Goal: Information Seeking & Learning: Understand process/instructions

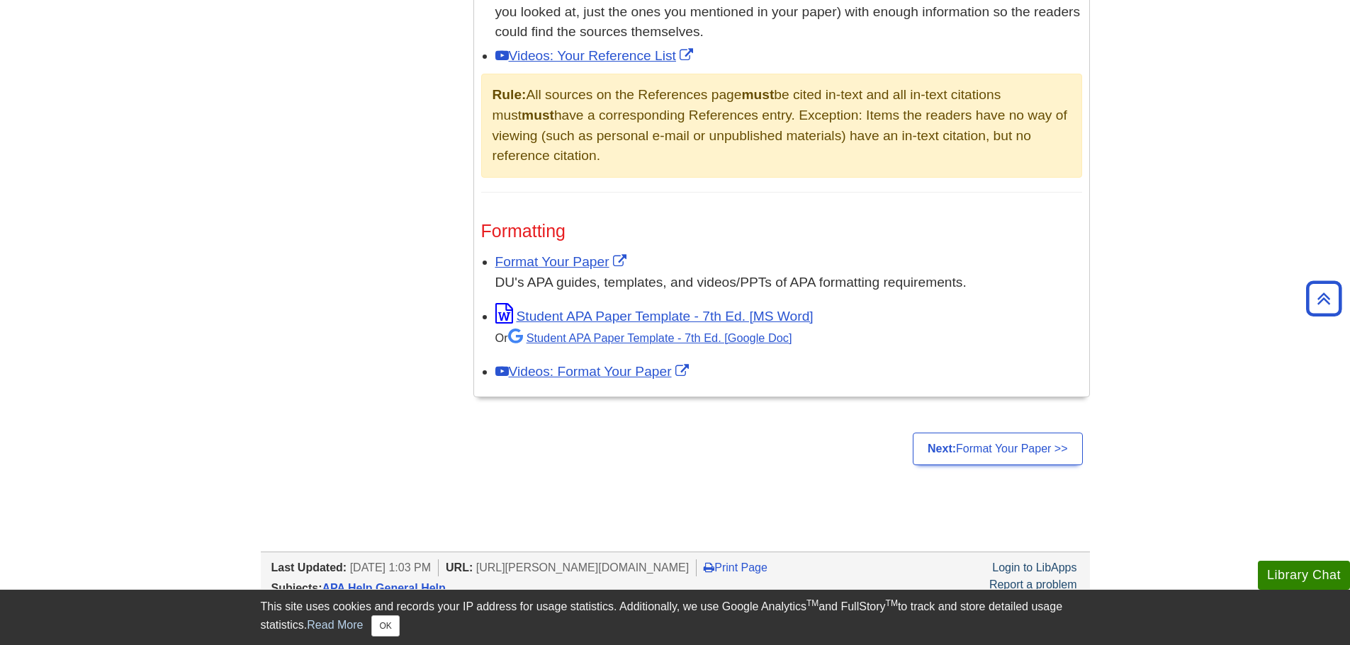
scroll to position [1063, 0]
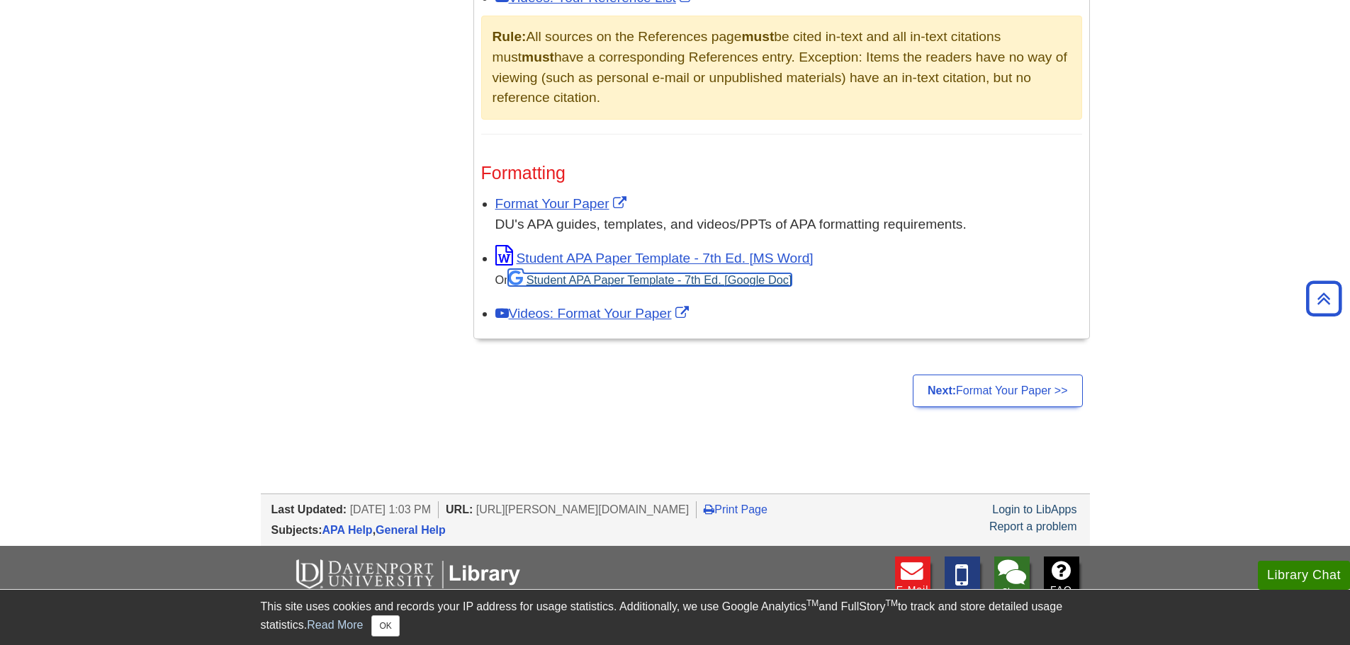
click at [634, 282] on link "Student APA Paper Template - 7th Ed. [Google Doc]" at bounding box center [650, 279] width 284 height 13
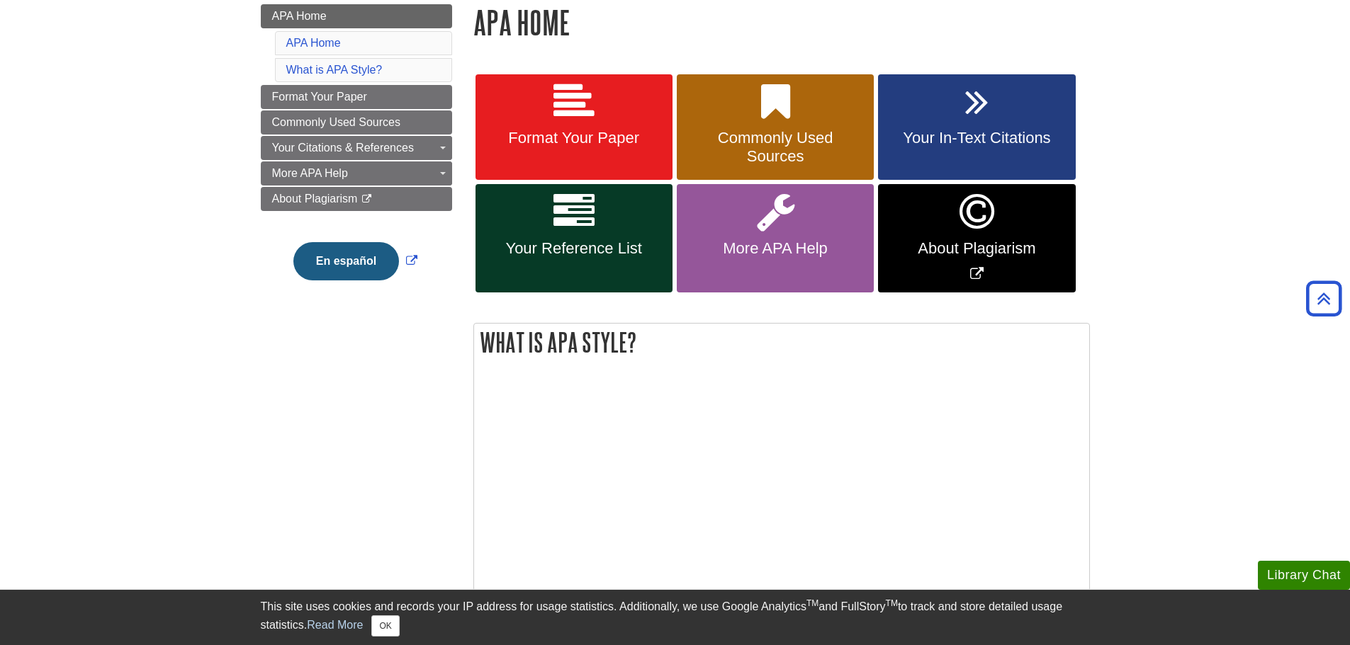
scroll to position [142, 0]
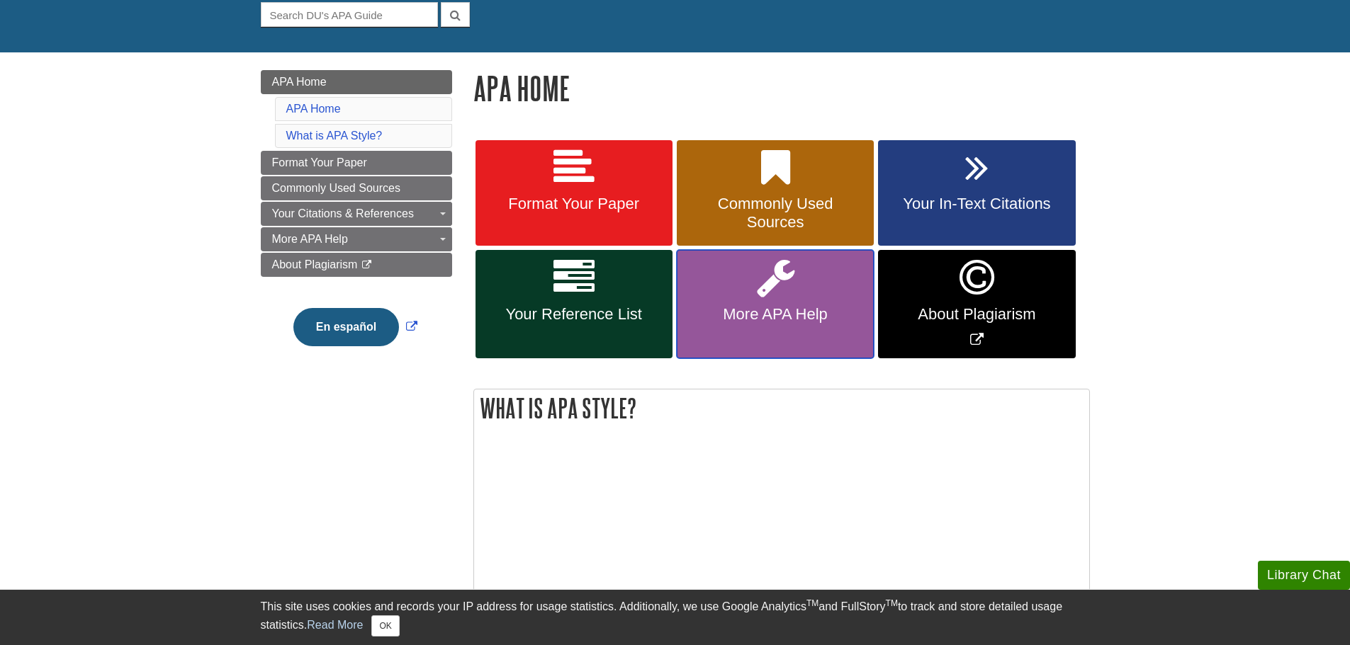
click at [747, 299] on link "More APA Help" at bounding box center [775, 304] width 197 height 108
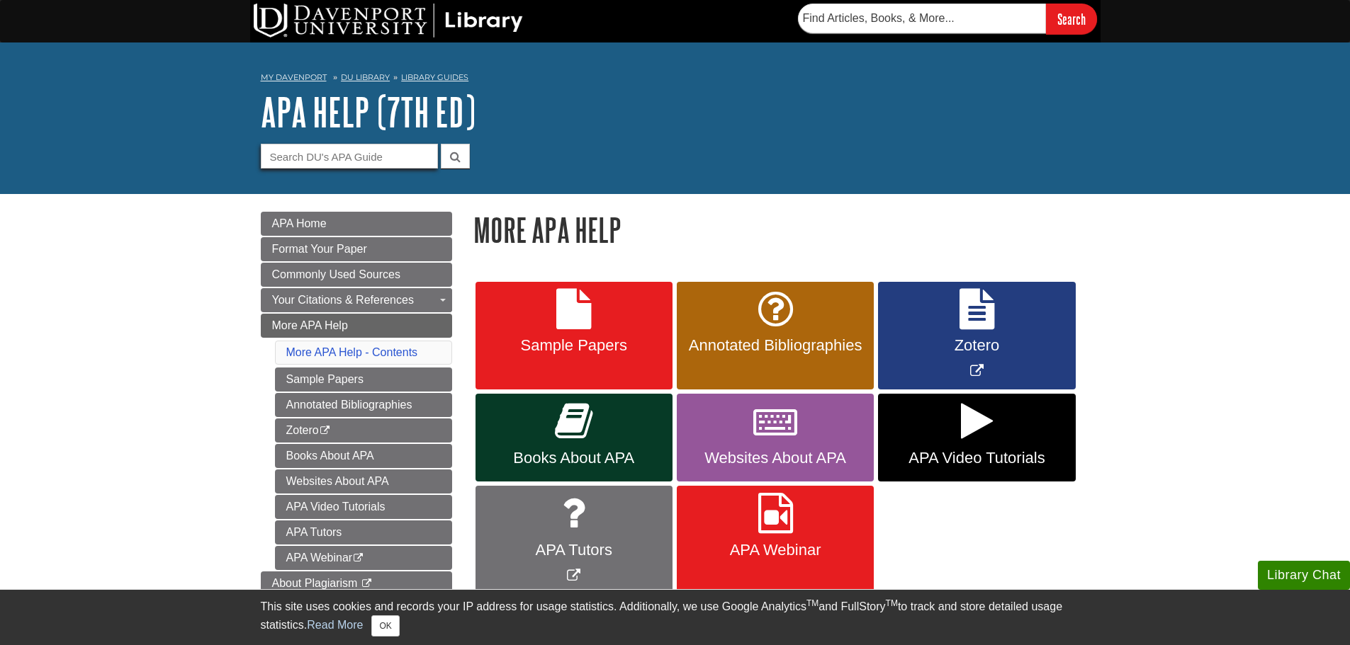
click at [289, 157] on input "Guide Search Terms" at bounding box center [349, 156] width 177 height 25
type input "department"
click at [441, 144] on button "submit" at bounding box center [455, 156] width 29 height 25
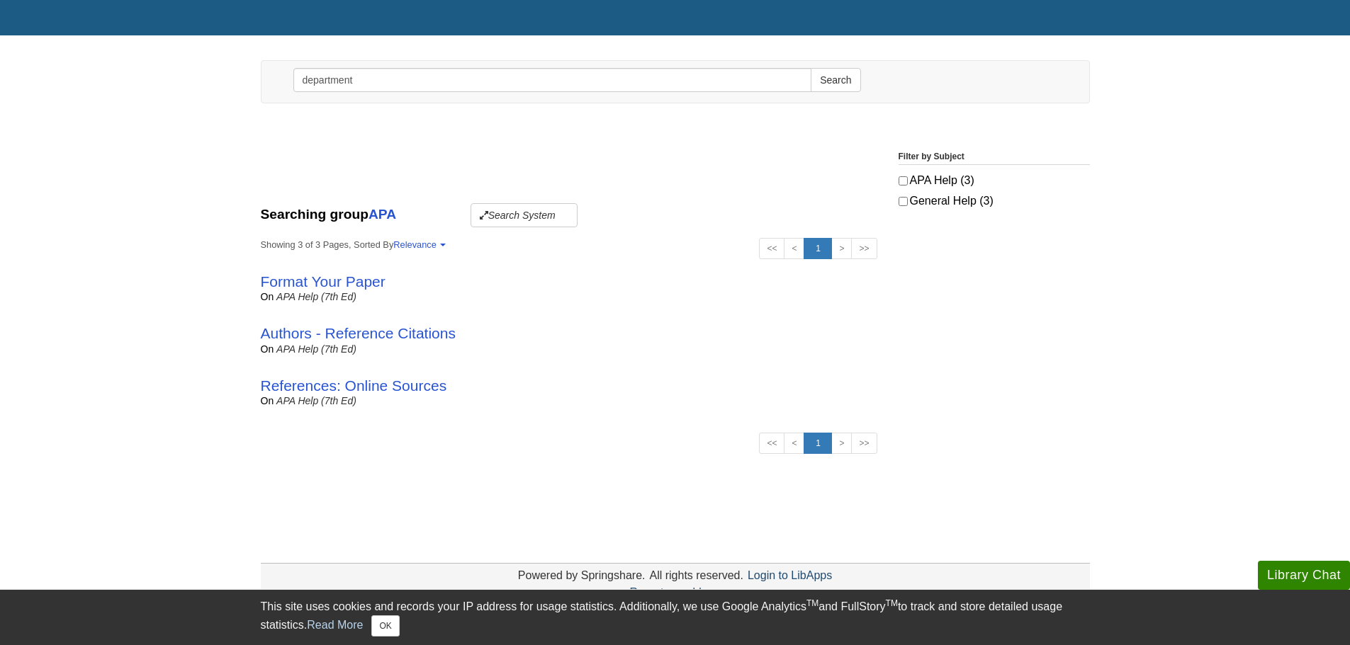
scroll to position [142, 0]
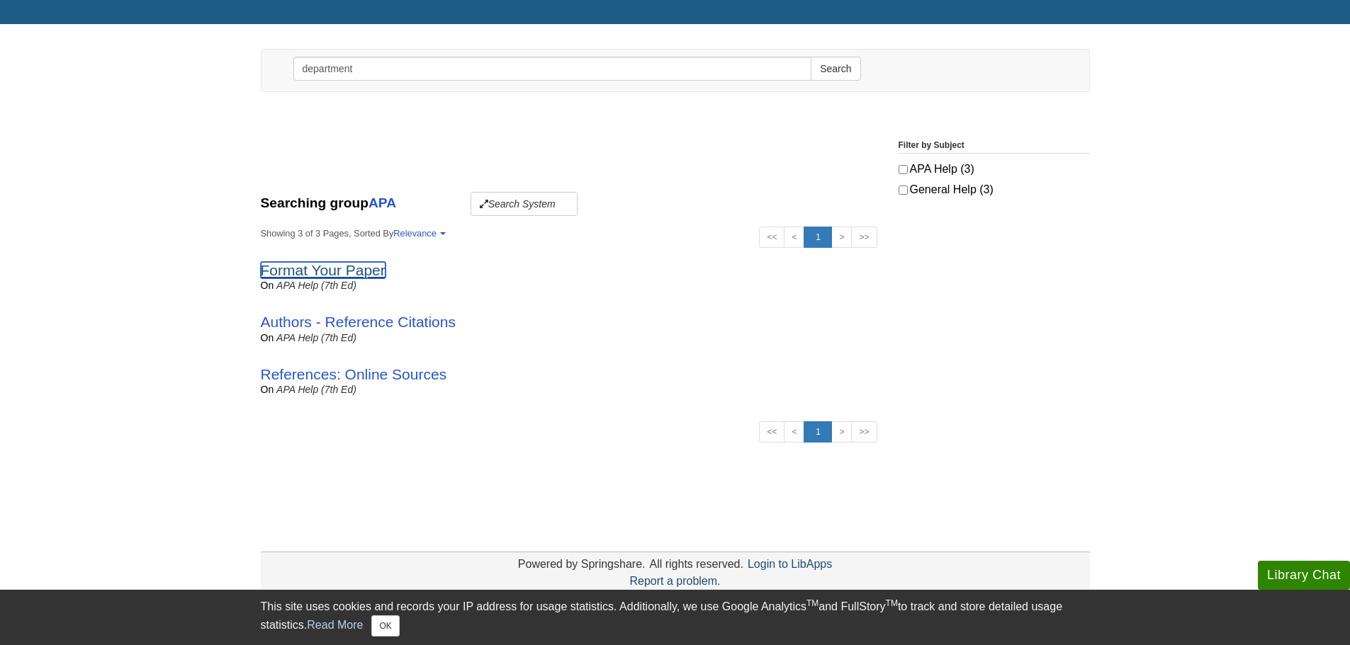
click at [339, 266] on link "Format Your Paper" at bounding box center [323, 270] width 125 height 16
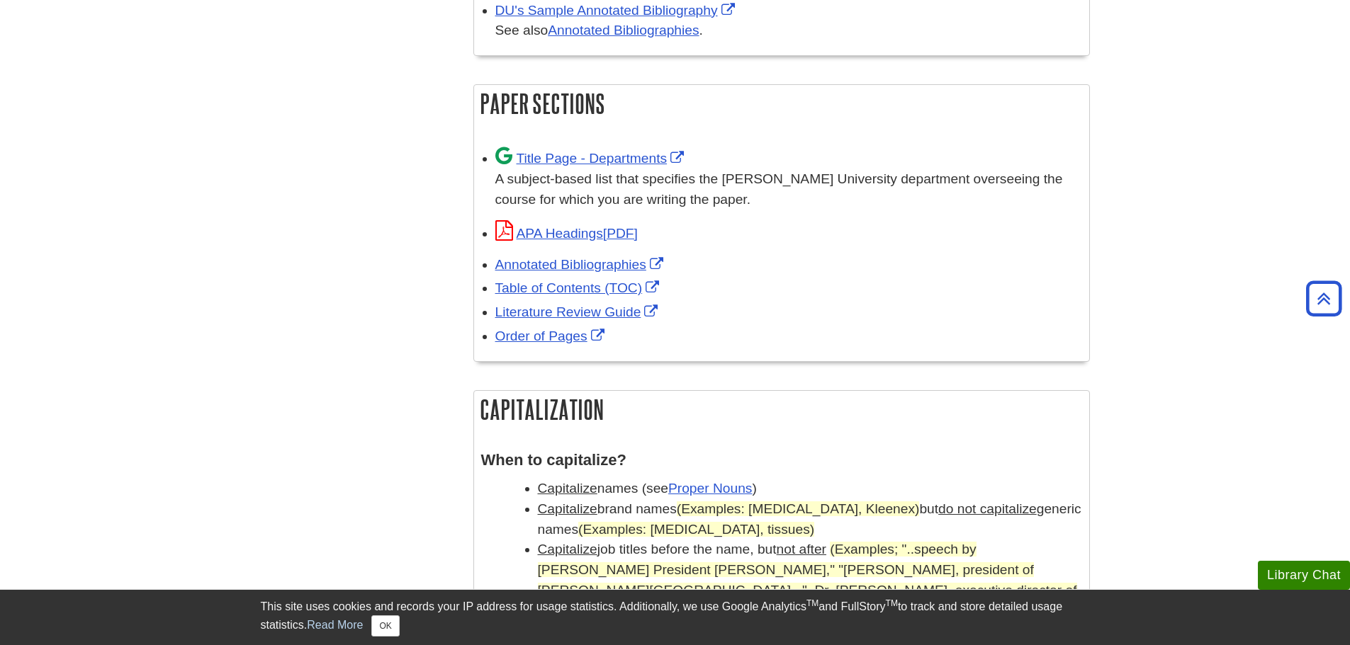
scroll to position [921, 0]
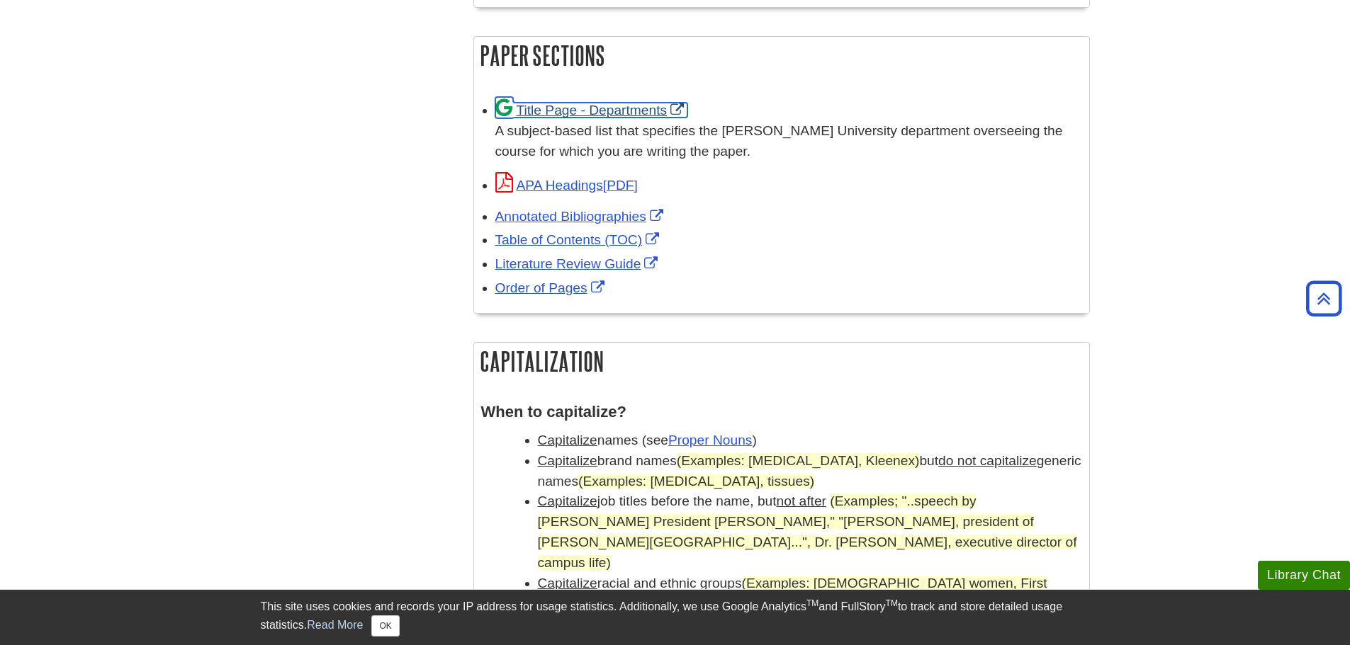
click at [570, 114] on link "Title Page - Departments" at bounding box center [591, 110] width 193 height 15
